Goal: Task Accomplishment & Management: Use online tool/utility

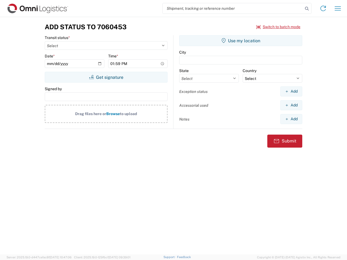
click at [233, 8] on input "search" at bounding box center [232, 8] width 140 height 10
click at [307, 9] on icon at bounding box center [307, 9] width 8 height 8
click at [323, 8] on icon at bounding box center [322, 8] width 9 height 9
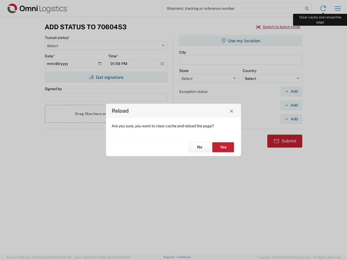
click at [337, 8] on div "Reload Are you sure, you want to clear cache and reload the page? No Yes" at bounding box center [173, 130] width 347 height 260
click at [278, 27] on div "Reload Are you sure, you want to clear cache and reload the page? No Yes" at bounding box center [173, 130] width 347 height 260
click at [106, 77] on div "Reload Are you sure, you want to clear cache and reload the page? No Yes" at bounding box center [173, 130] width 347 height 260
click at [240, 41] on div "Reload Are you sure, you want to clear cache and reload the page? No Yes" at bounding box center [173, 130] width 347 height 260
click at [291, 91] on div "Reload Are you sure, you want to clear cache and reload the page? No Yes" at bounding box center [173, 130] width 347 height 260
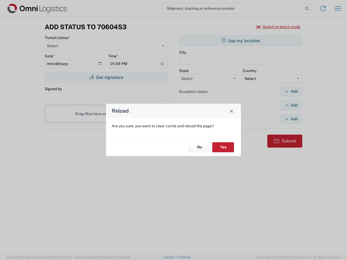
click at [291, 105] on div "Reload Are you sure, you want to clear cache and reload the page? No Yes" at bounding box center [173, 130] width 347 height 260
click at [291, 119] on div "Reload Are you sure, you want to clear cache and reload the page? No Yes" at bounding box center [173, 130] width 347 height 260
